Goal: Task Accomplishment & Management: Complete application form

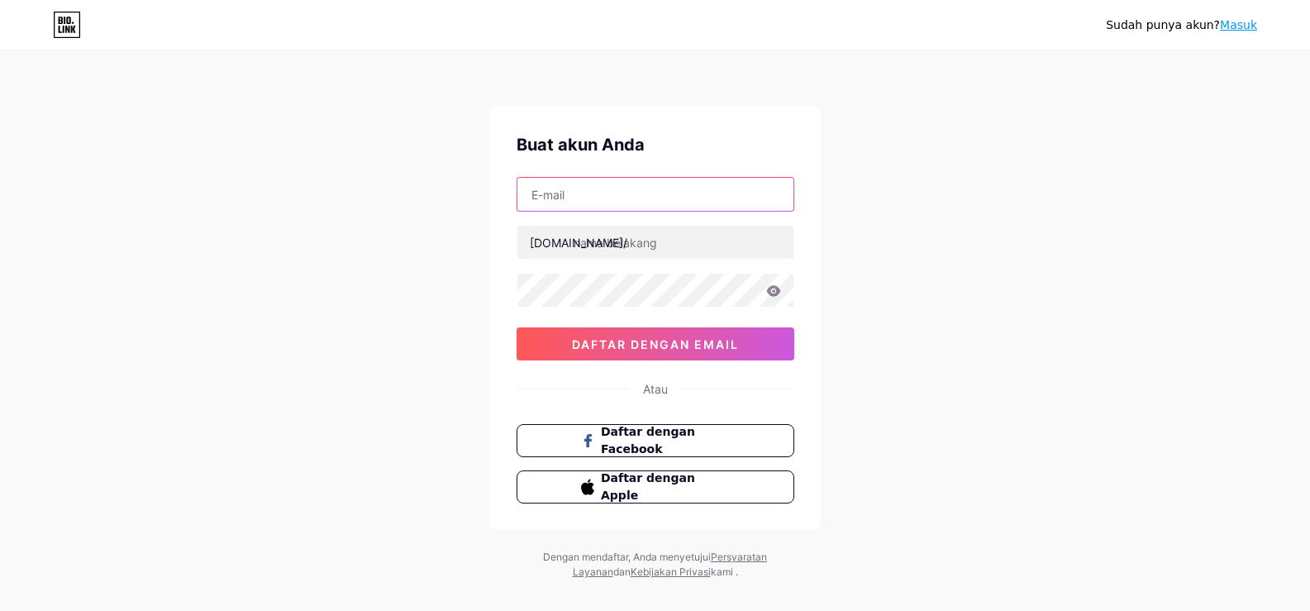
click at [589, 193] on input "text" at bounding box center [656, 194] width 276 height 33
type input "[EMAIL_ADDRESS][DOMAIN_NAME]"
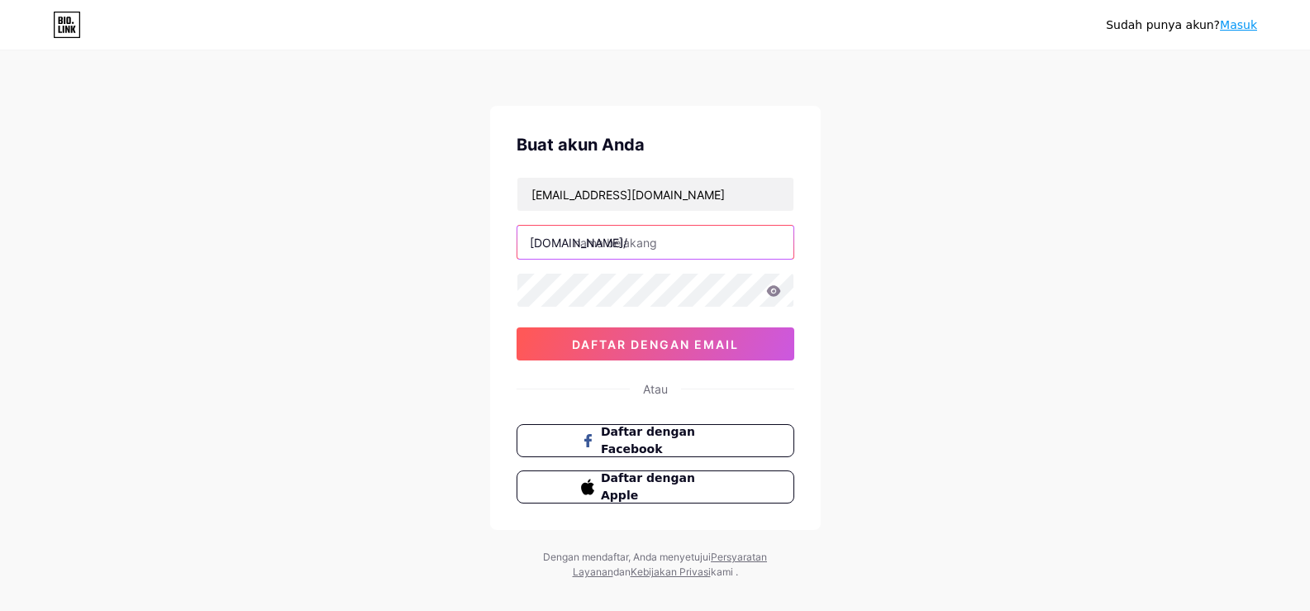
click at [665, 248] on input "text" at bounding box center [656, 242] width 276 height 33
type input "sholagiadigital"
click at [503, 289] on div "Buat akun Anda [EMAIL_ADDRESS][DOMAIN_NAME] [DOMAIN_NAME]/ sholagiadigital daft…" at bounding box center [655, 318] width 331 height 424
click at [773, 291] on icon at bounding box center [773, 290] width 14 height 11
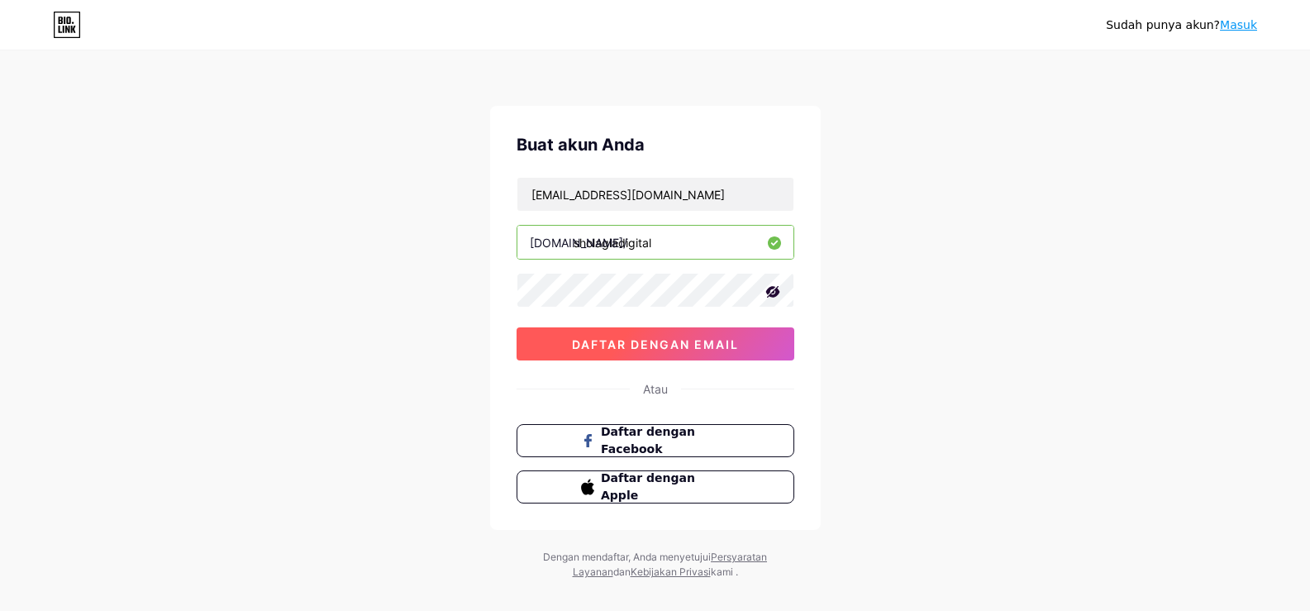
click at [712, 349] on font "daftar dengan email" at bounding box center [655, 344] width 167 height 14
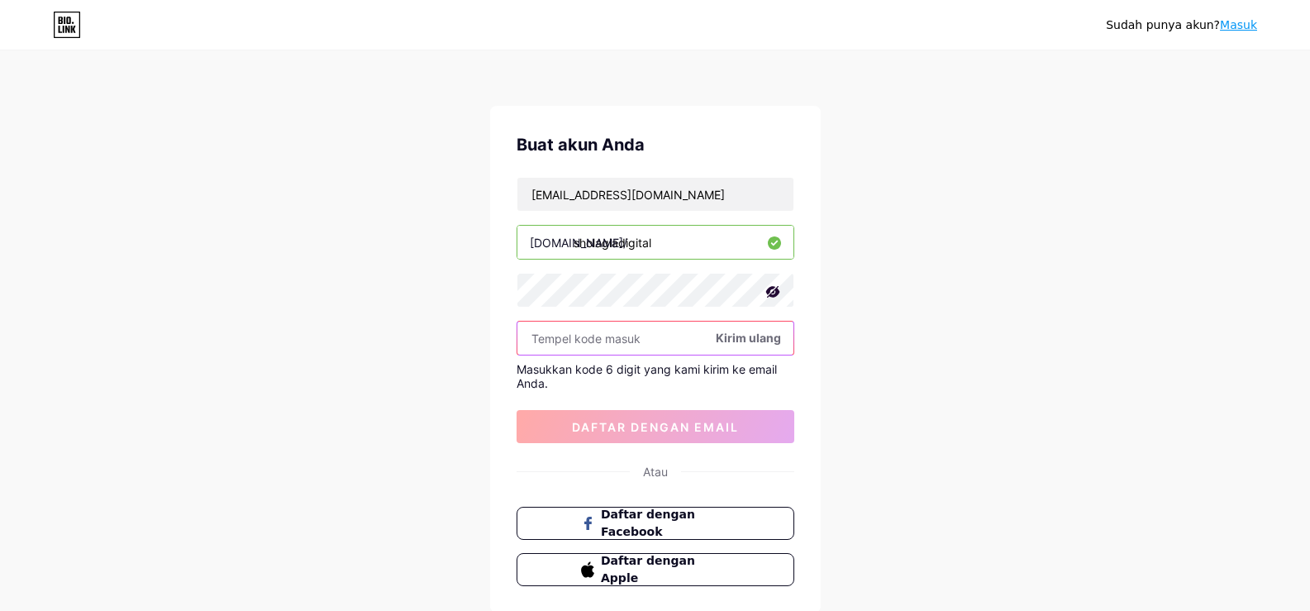
paste input "435982"
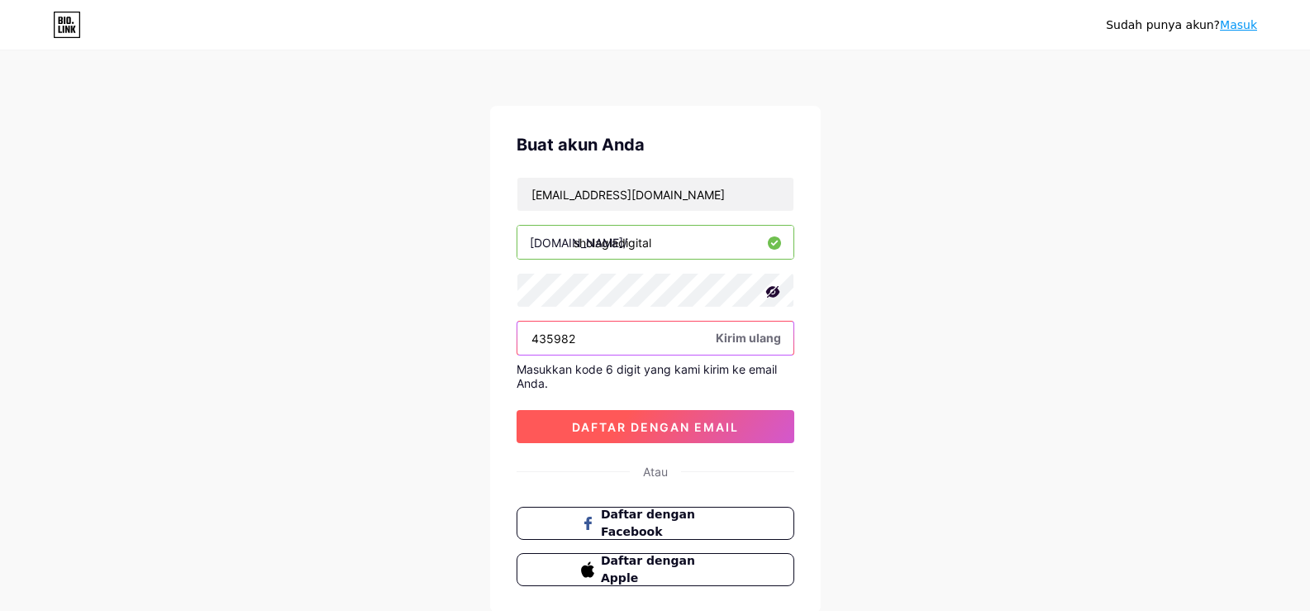
type input "435982"
click at [658, 427] on font "daftar dengan email" at bounding box center [655, 427] width 167 height 14
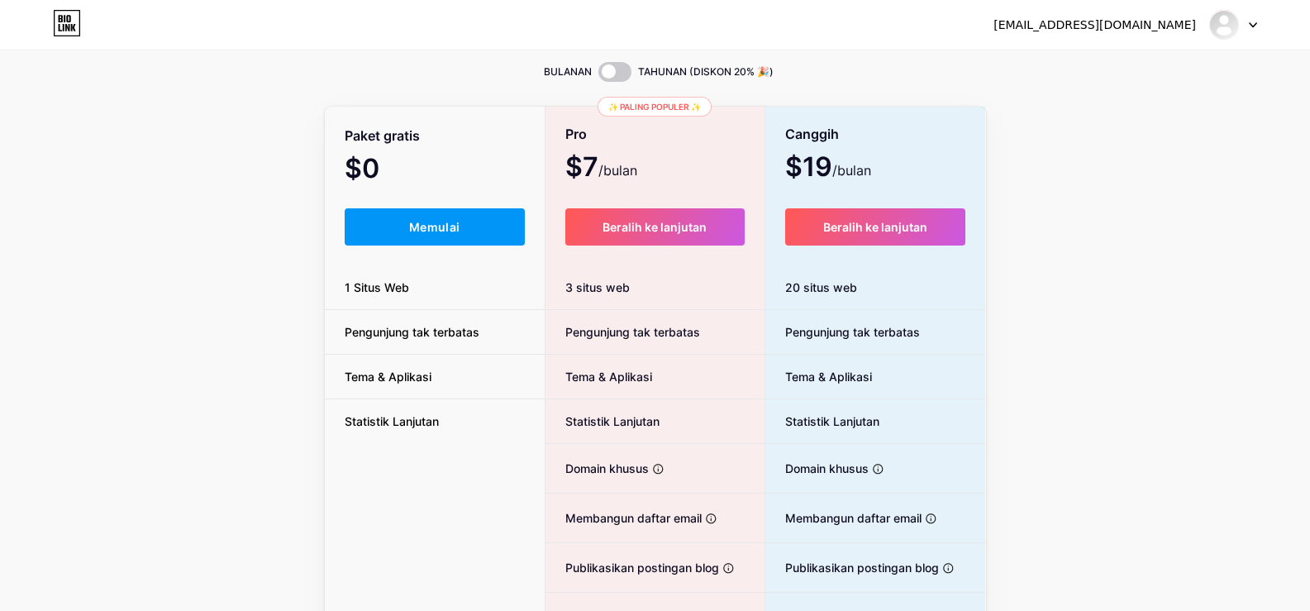
scroll to position [83, 0]
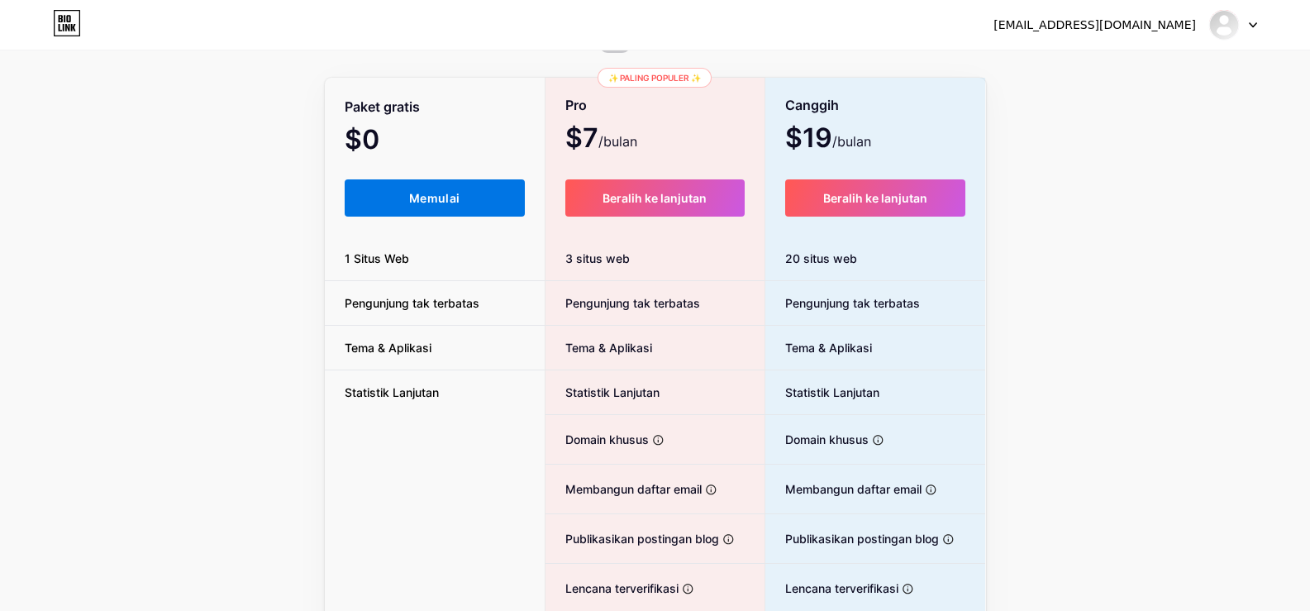
click at [427, 198] on font "Memulai" at bounding box center [434, 198] width 50 height 14
